Goal: Find contact information: Obtain details needed to contact an individual or organization

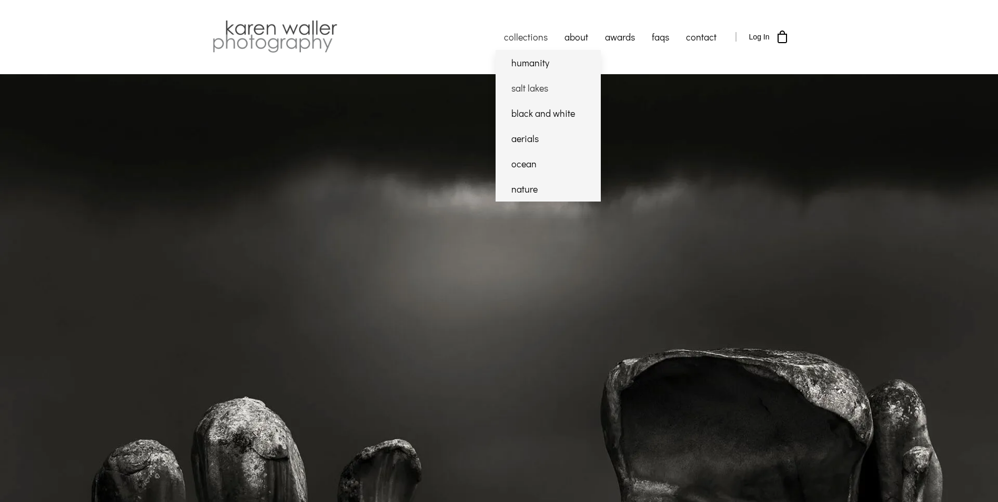
click at [536, 85] on link "salt lakes" at bounding box center [547, 87] width 105 height 25
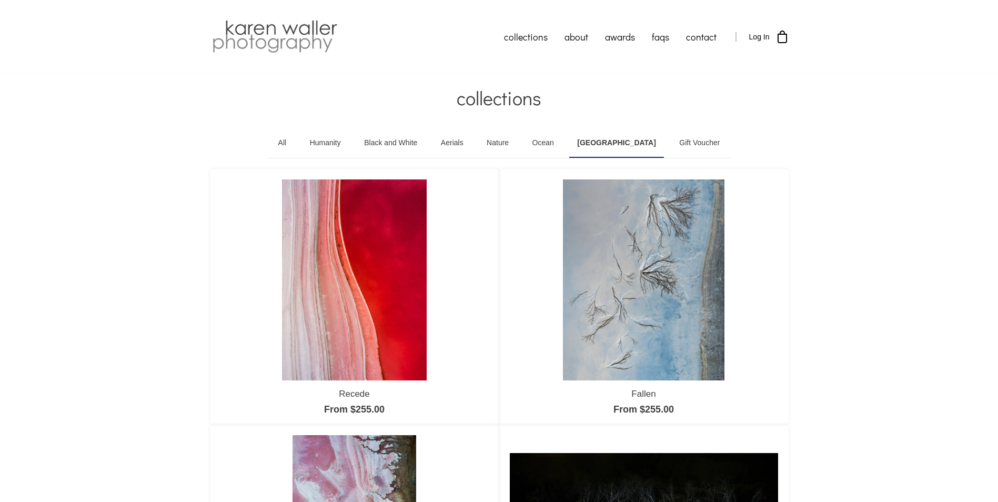
click at [562, 141] on link "Ocean" at bounding box center [542, 142] width 37 height 29
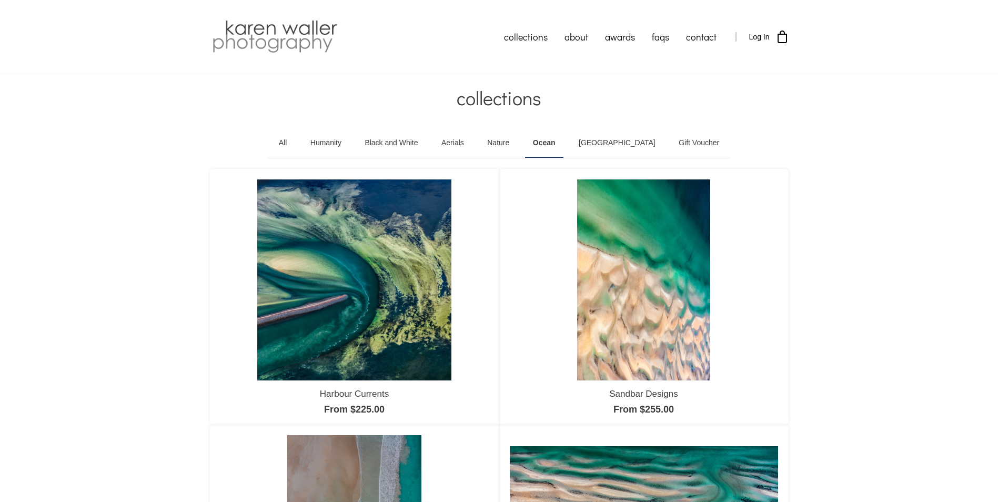
click at [418, 143] on link "Black and White" at bounding box center [391, 142] width 69 height 29
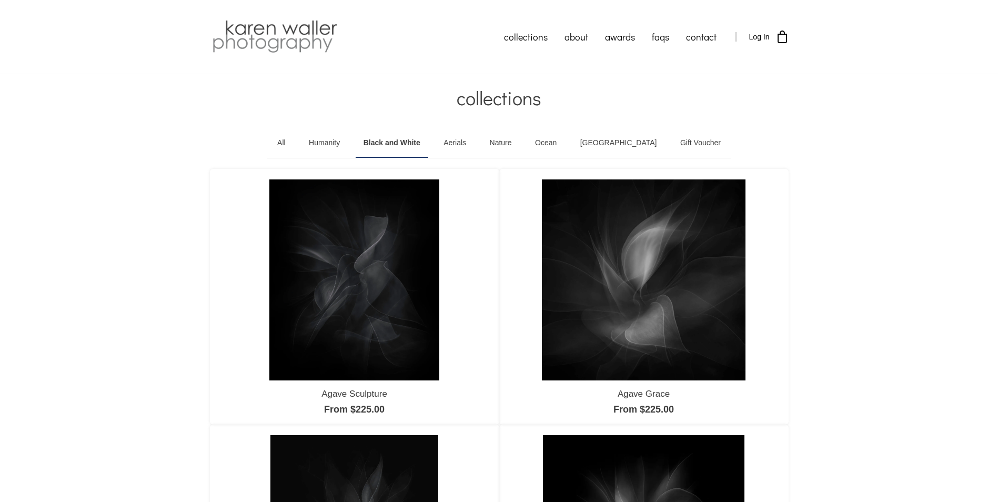
click at [342, 142] on link "Humanity" at bounding box center [324, 142] width 47 height 29
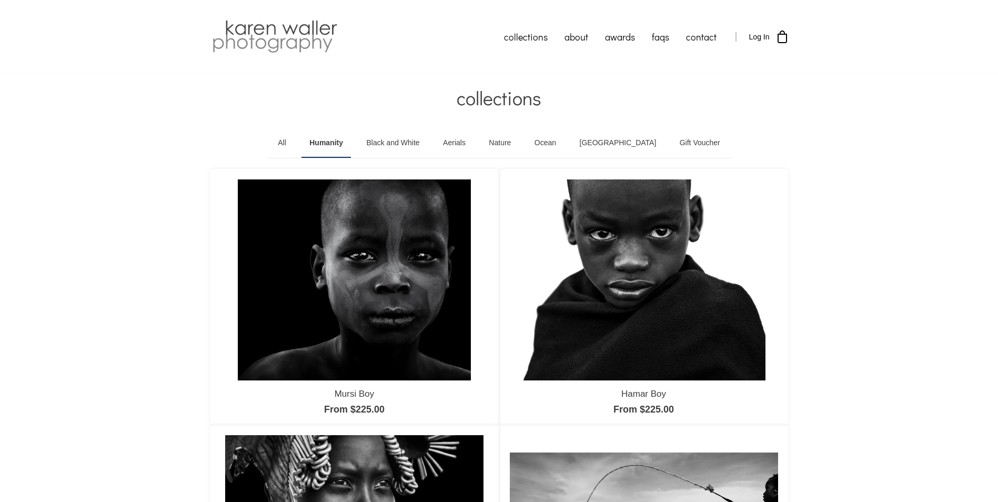
click at [623, 139] on link "Salt Lakes" at bounding box center [618, 142] width 93 height 29
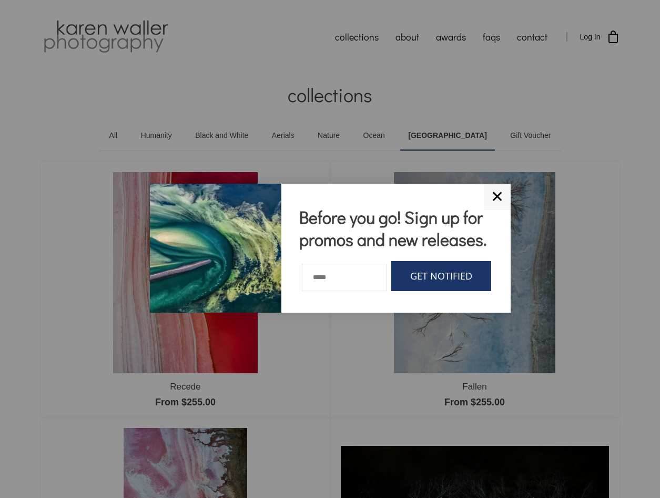
drag, startPoint x: 499, startPoint y: 199, endPoint x: 495, endPoint y: 192, distance: 7.3
click at [499, 199] on link "✕" at bounding box center [497, 197] width 27 height 26
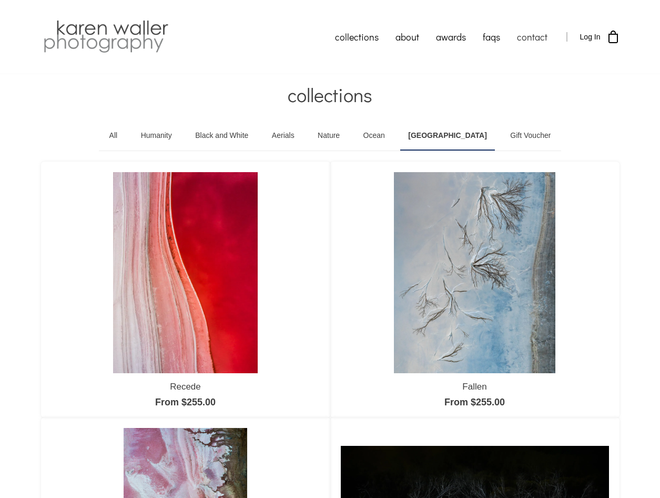
click at [540, 35] on link "contact" at bounding box center [532, 37] width 47 height 26
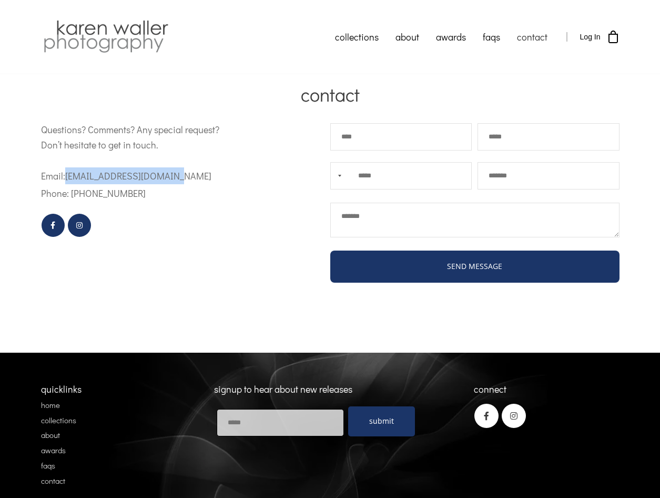
drag, startPoint x: 170, startPoint y: 178, endPoint x: 66, endPoint y: 173, distance: 103.7
click at [66, 173] on p "Email: [EMAIL_ADDRESS][DOMAIN_NAME]" at bounding box center [149, 175] width 217 height 17
copy span "[EMAIL_ADDRESS][DOMAIN_NAME]"
